Goal: Find specific page/section: Find specific page/section

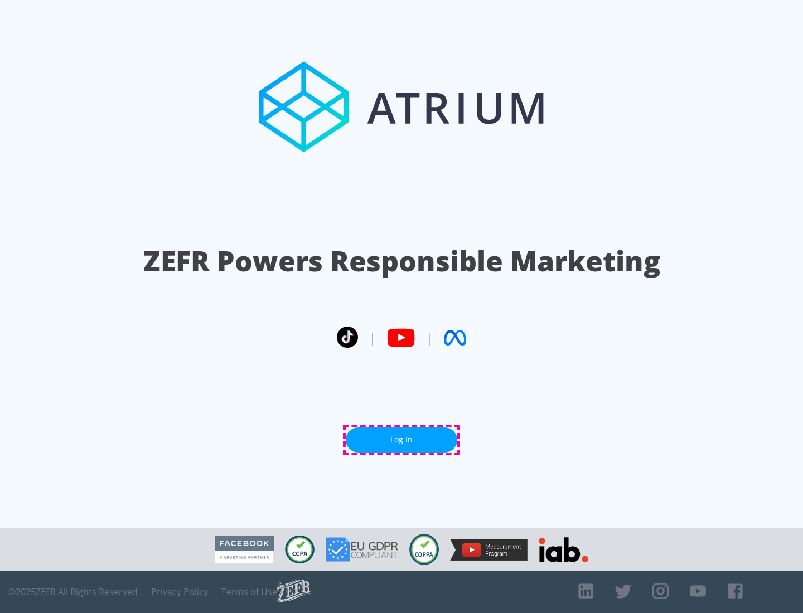
click at [401, 440] on link "Log In" at bounding box center [401, 439] width 111 height 25
